Goal: Task Accomplishment & Management: Complete application form

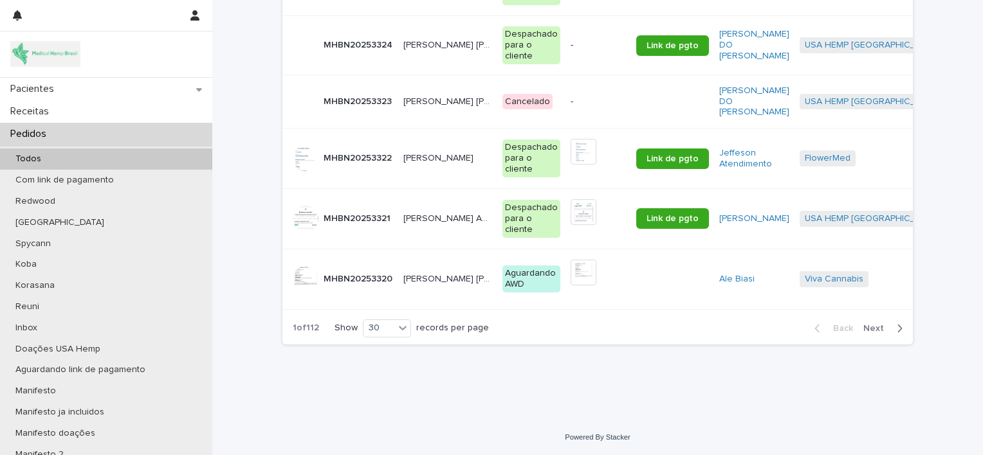
scroll to position [1706, 0]
click at [879, 333] on button "Next" at bounding box center [885, 329] width 55 height 12
click at [763, 331] on div "1 of 112 Show 30 records per page Back Next" at bounding box center [597, 329] width 630 height 32
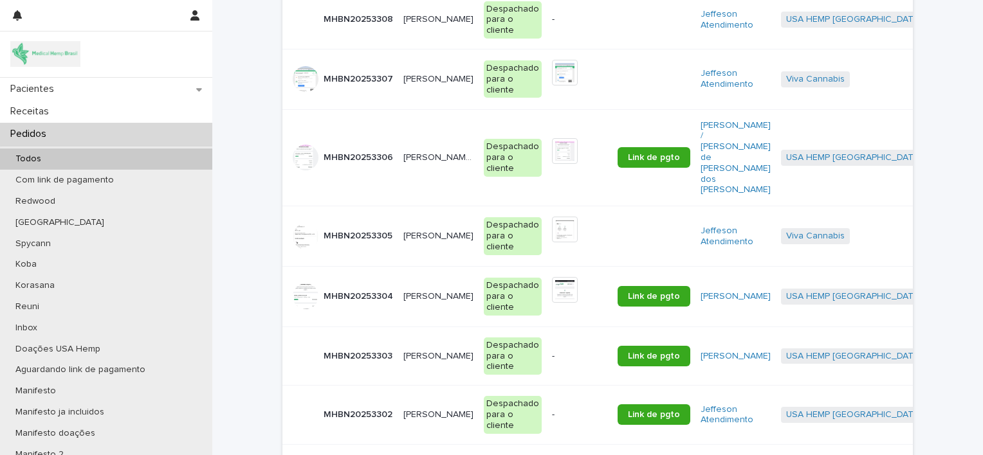
scroll to position [952, 0]
click at [425, 228] on p "[PERSON_NAME]" at bounding box center [439, 235] width 73 height 14
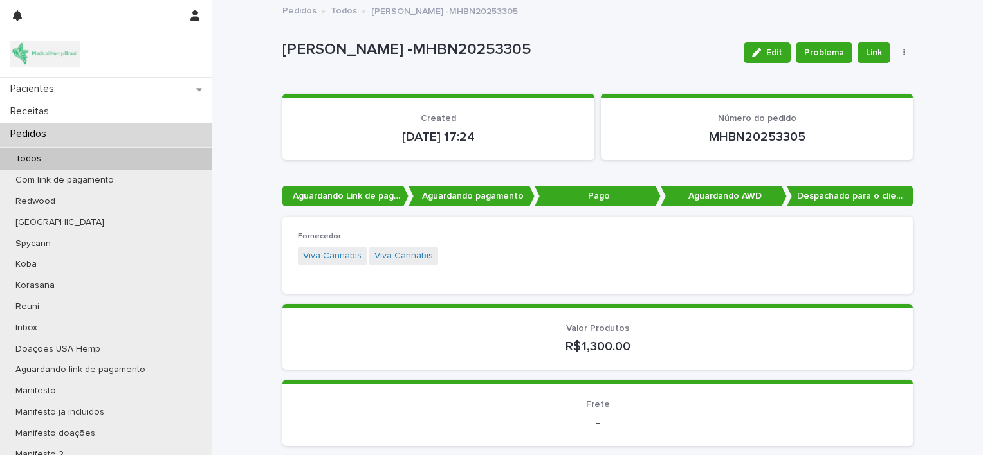
click at [95, 134] on div "Pedidos" at bounding box center [106, 134] width 212 height 23
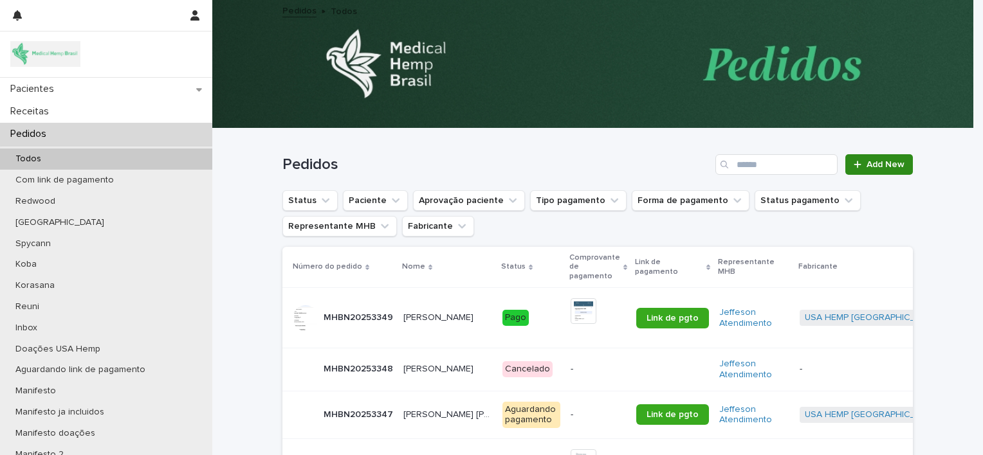
click at [892, 160] on span "Add New" at bounding box center [885, 164] width 38 height 9
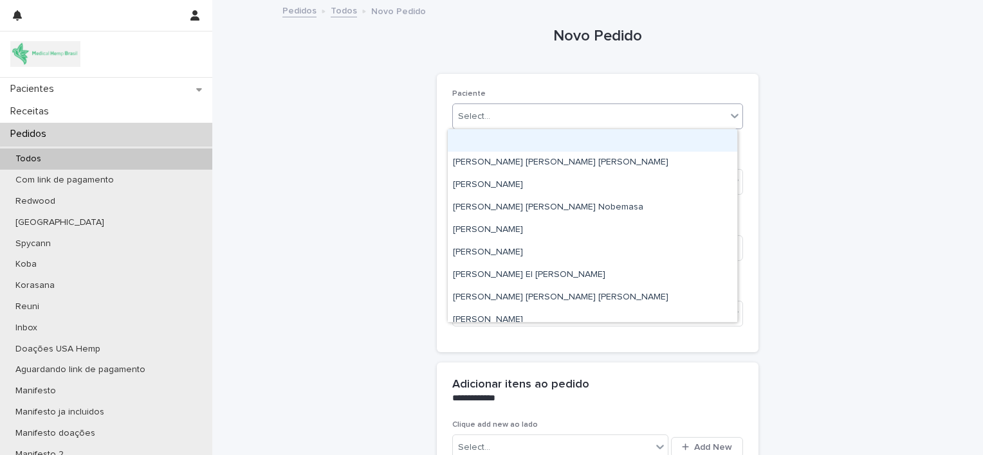
click at [626, 126] on div "Select..." at bounding box center [589, 116] width 273 height 21
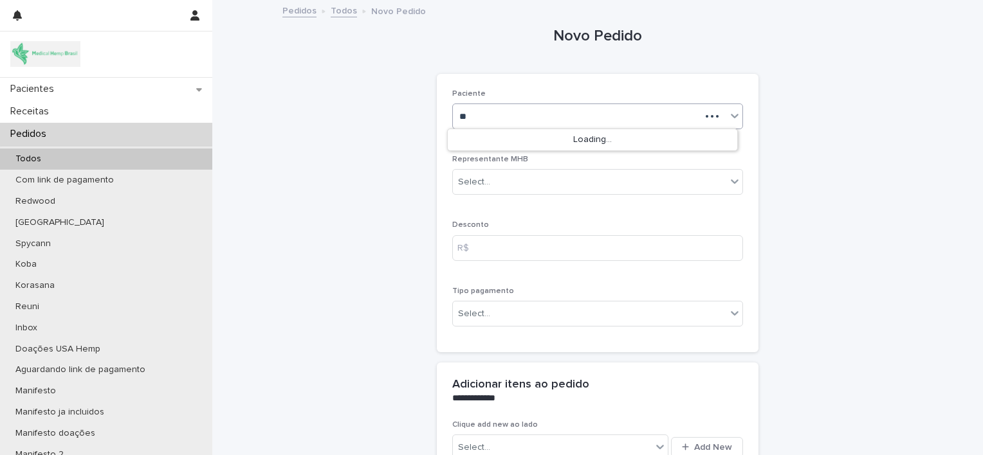
type input "*"
type input "********"
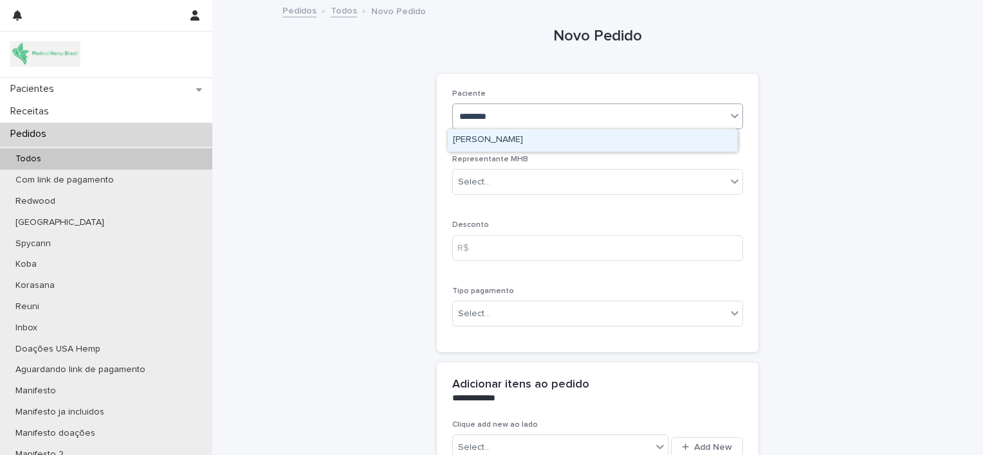
click at [599, 143] on div "[PERSON_NAME]" at bounding box center [592, 140] width 289 height 23
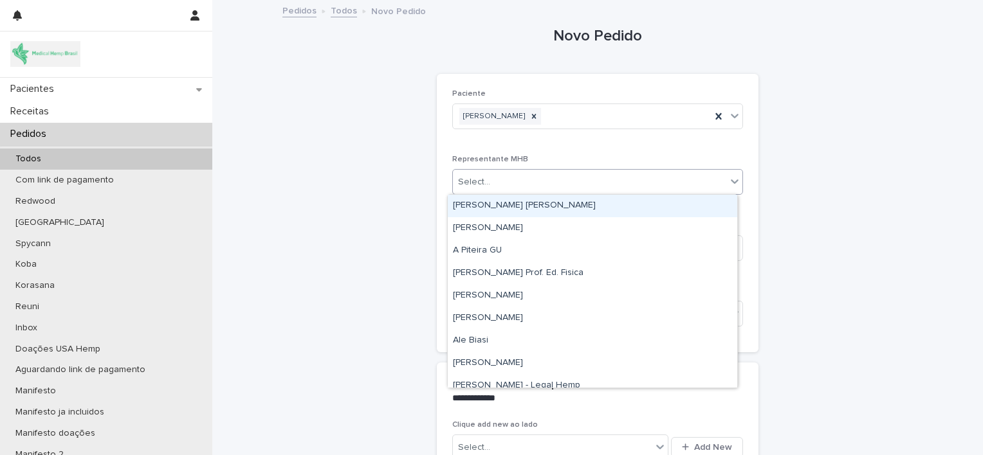
click at [592, 181] on div "Select..." at bounding box center [589, 182] width 273 height 21
type input "**"
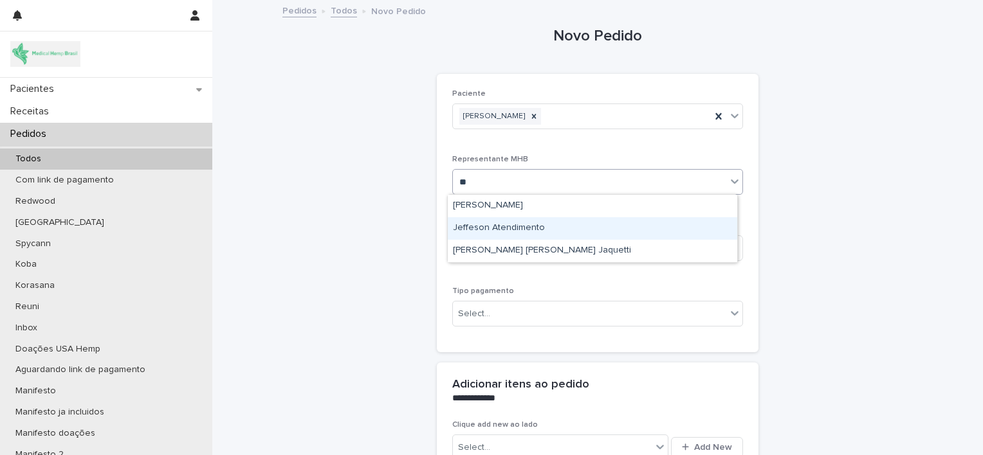
click at [567, 237] on div "Jeffeson Atendimento" at bounding box center [592, 228] width 289 height 23
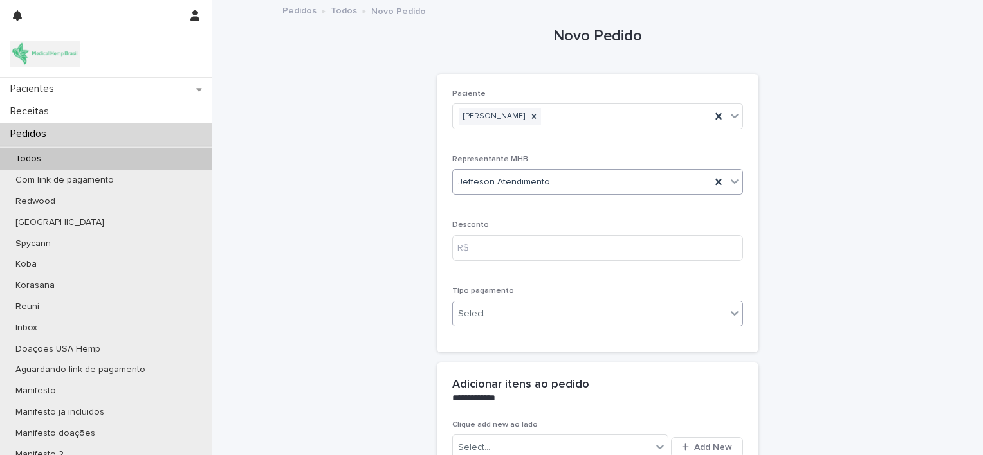
click at [571, 309] on div "Select..." at bounding box center [589, 314] width 273 height 21
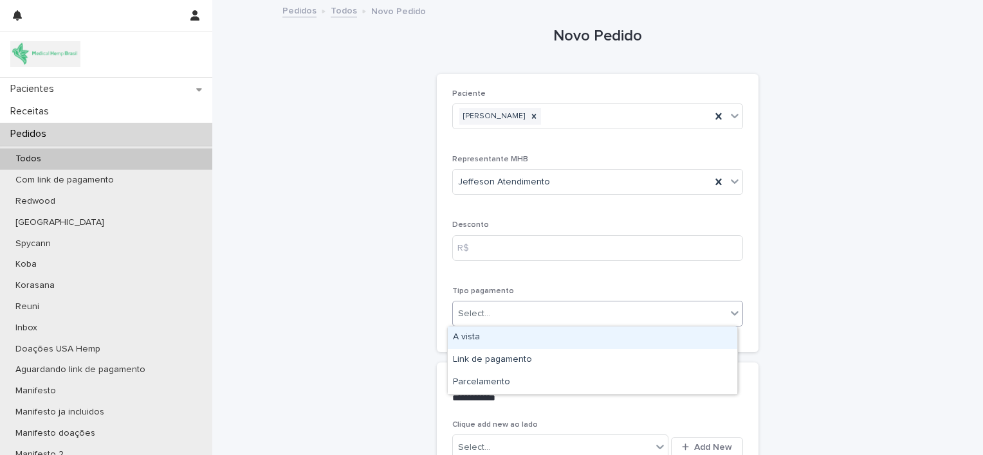
click at [558, 338] on div "A vista" at bounding box center [592, 338] width 289 height 23
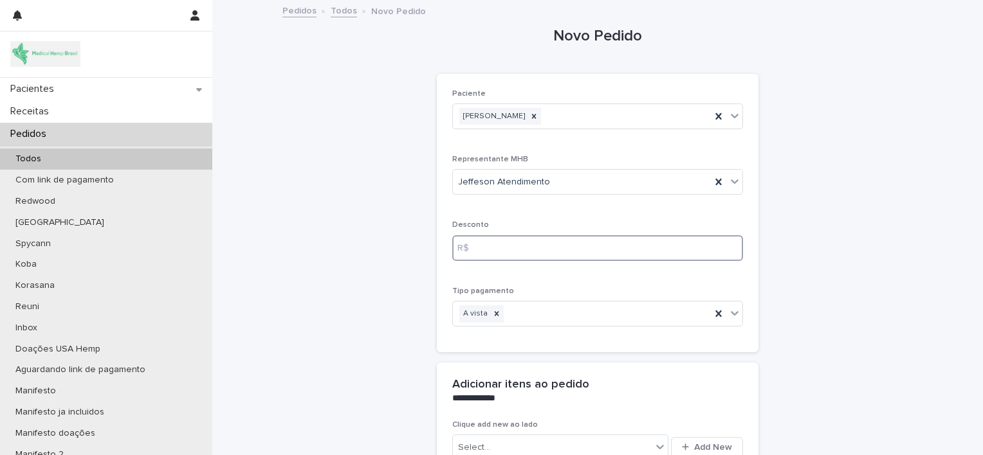
click at [525, 237] on input at bounding box center [597, 248] width 291 height 26
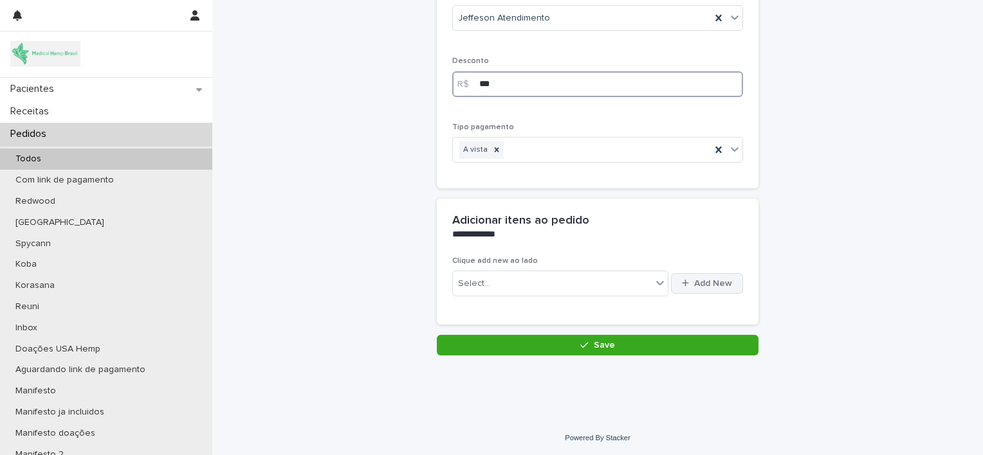
type input "***"
click at [702, 291] on button "Add New" at bounding box center [707, 283] width 72 height 21
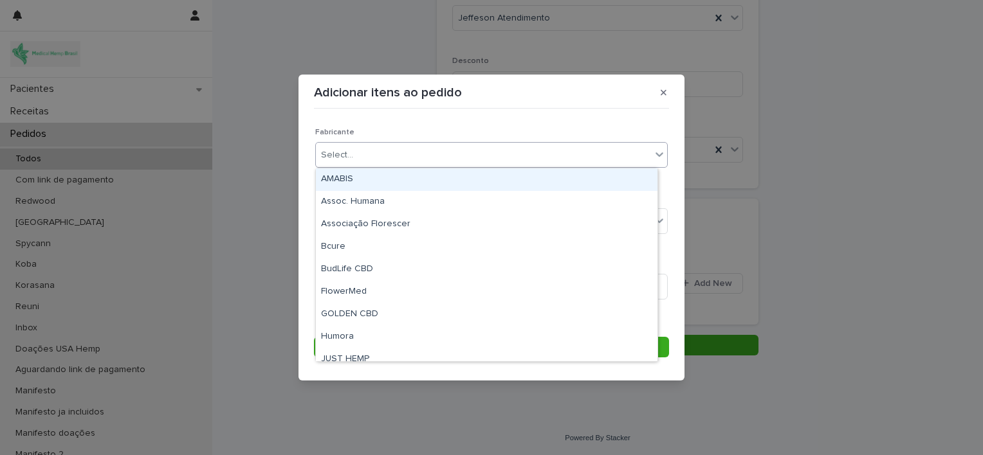
click at [581, 154] on div "Select..." at bounding box center [483, 155] width 335 height 21
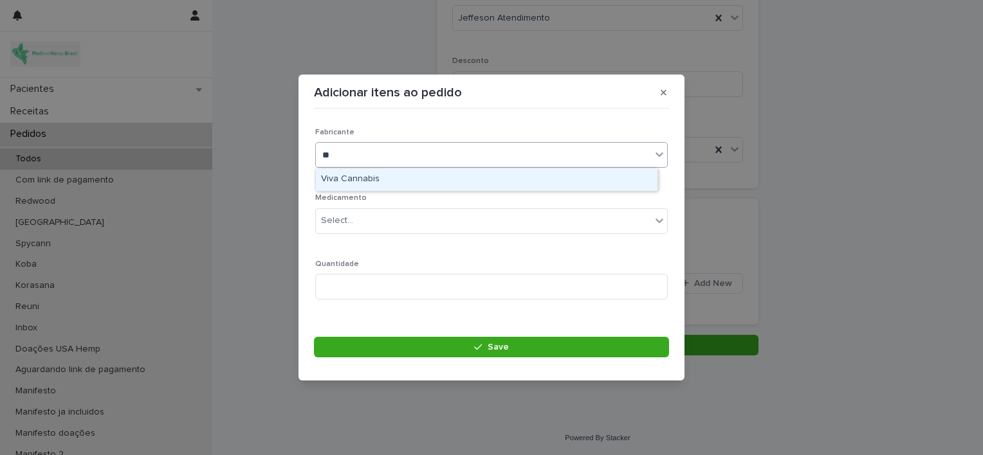
type input "***"
click at [558, 180] on div "Viva Cannabis" at bounding box center [487, 180] width 342 height 23
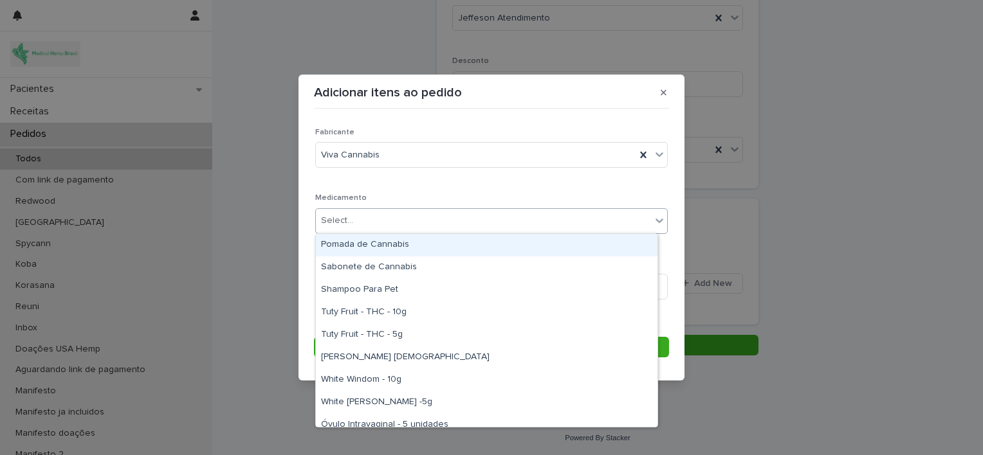
click at [555, 219] on div "Select..." at bounding box center [483, 220] width 335 height 21
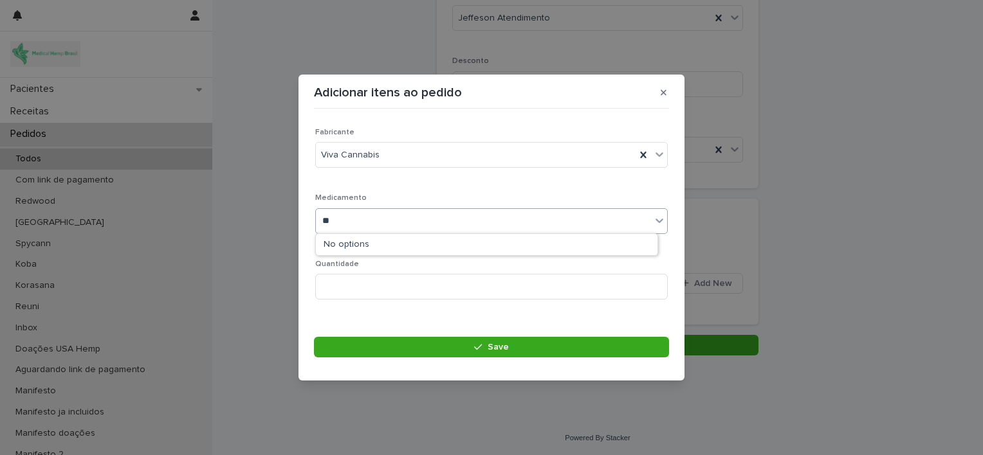
type input "*"
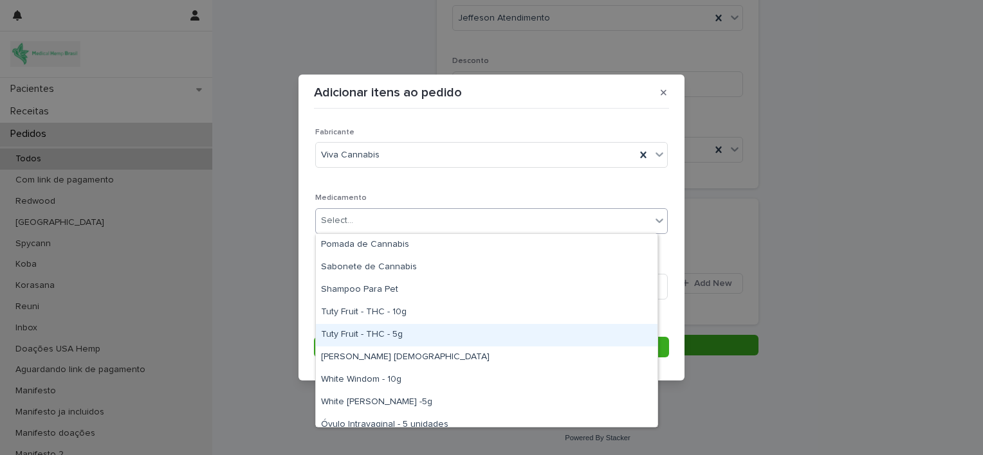
scroll to position [10, 0]
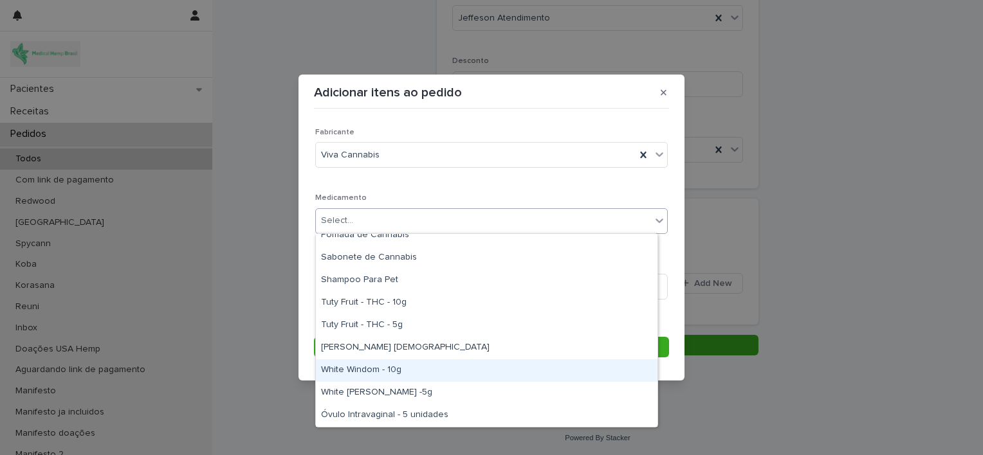
click at [481, 367] on div "White Windom - 10g" at bounding box center [487, 371] width 342 height 23
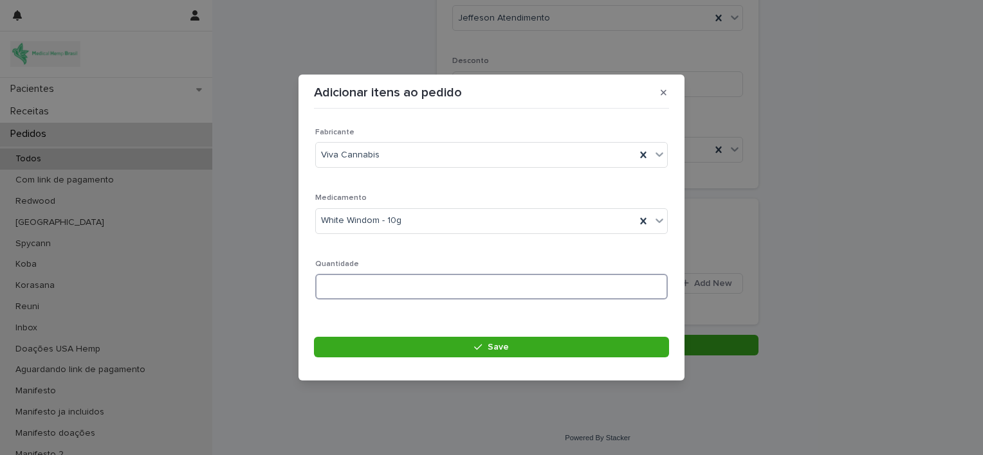
click at [417, 288] on input at bounding box center [491, 287] width 352 height 26
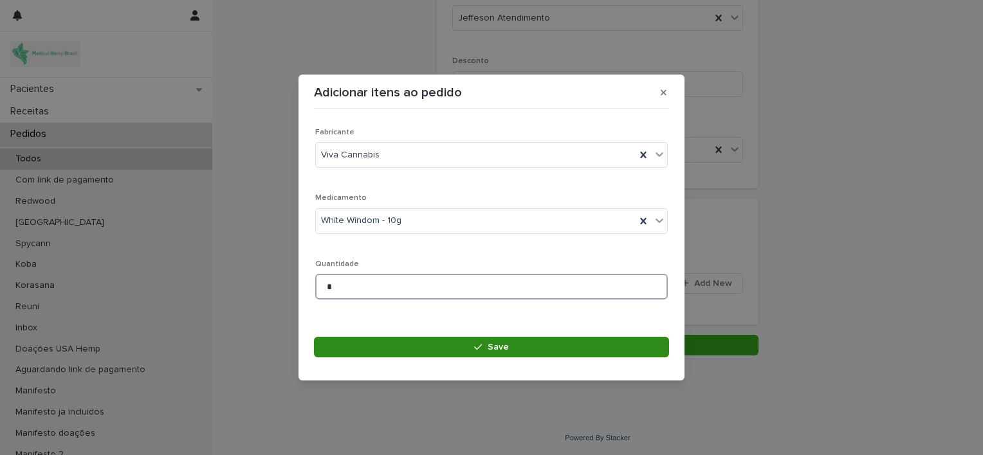
type input "*"
click at [445, 352] on button "Save" at bounding box center [491, 347] width 355 height 21
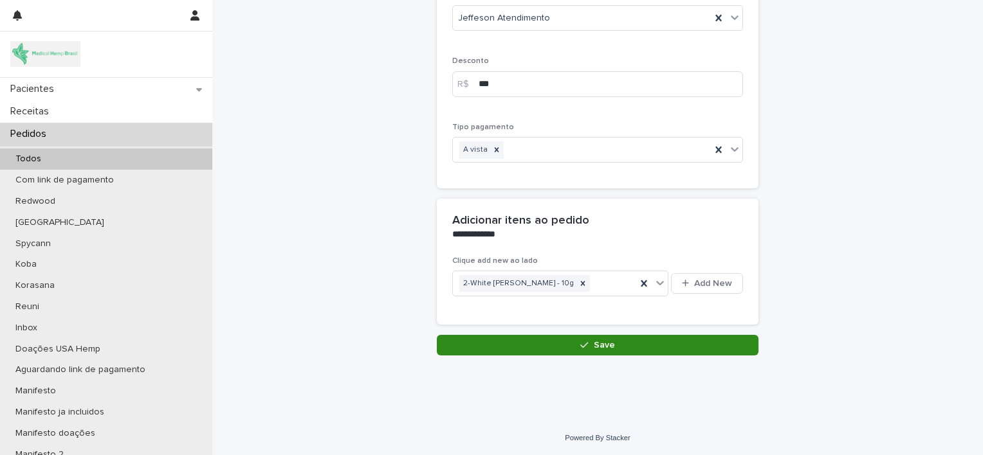
click at [482, 340] on button "Save" at bounding box center [598, 345] width 322 height 21
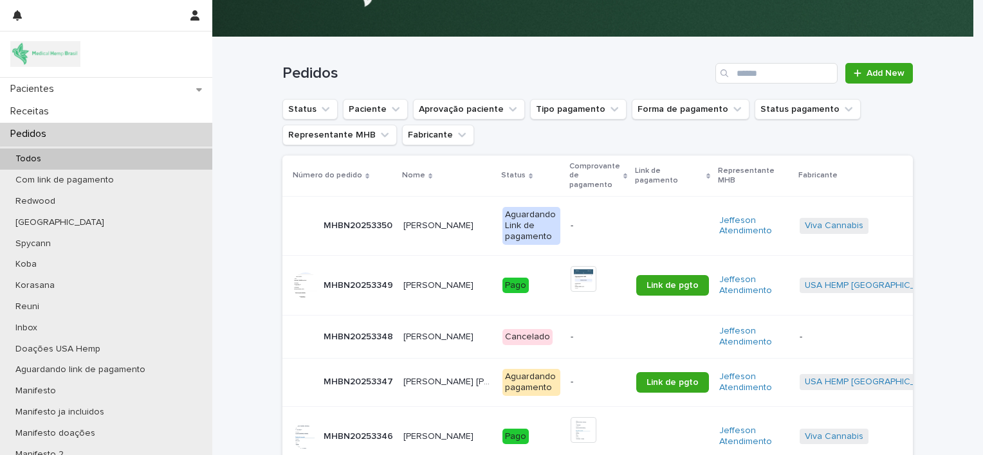
scroll to position [95, 0]
